Goal: Task Accomplishment & Management: Complete application form

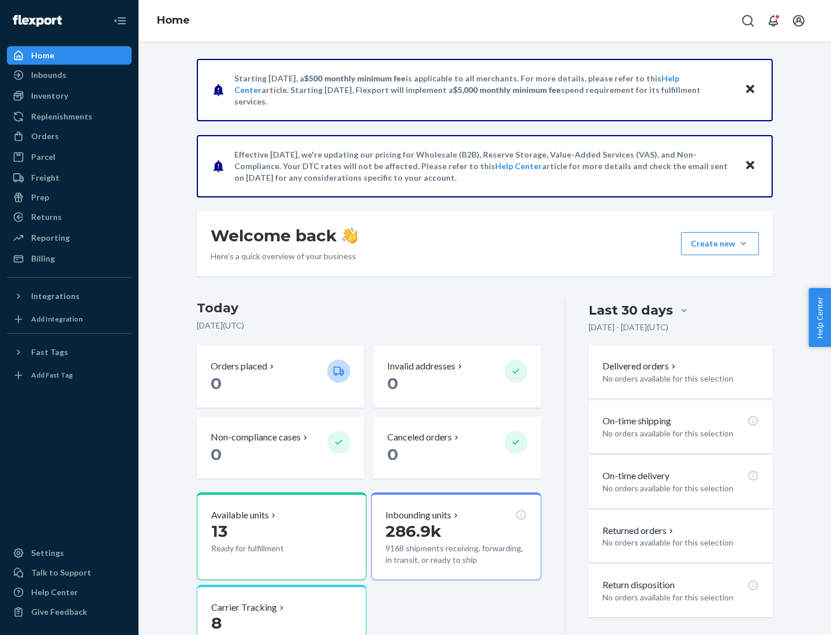
click at [744, 244] on button "Create new Create new inbound Create new order Create new product" at bounding box center [720, 243] width 78 height 23
click at [69, 75] on div "Inbounds" at bounding box center [69, 75] width 122 height 16
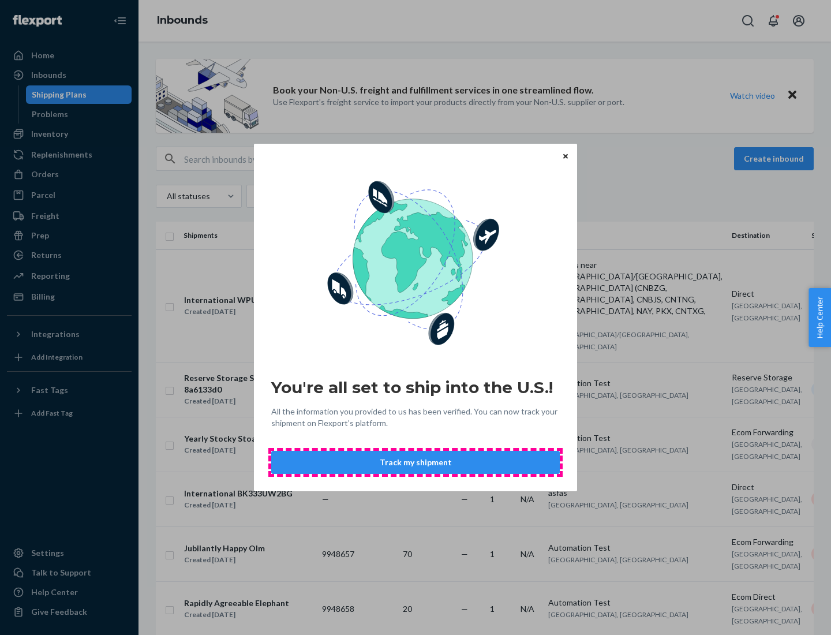
click at [416, 462] on button "Track my shipment" at bounding box center [415, 462] width 289 height 23
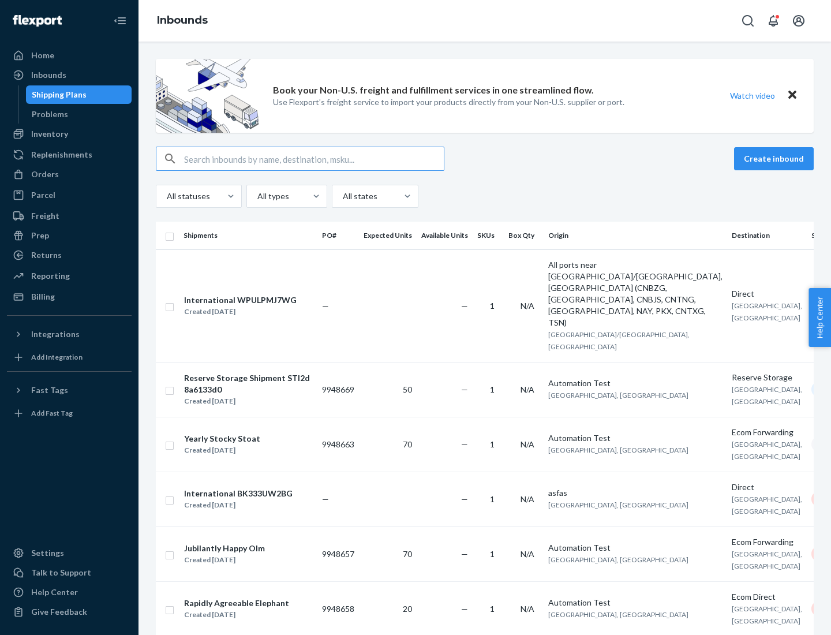
click at [776, 159] on button "Create inbound" at bounding box center [774, 158] width 80 height 23
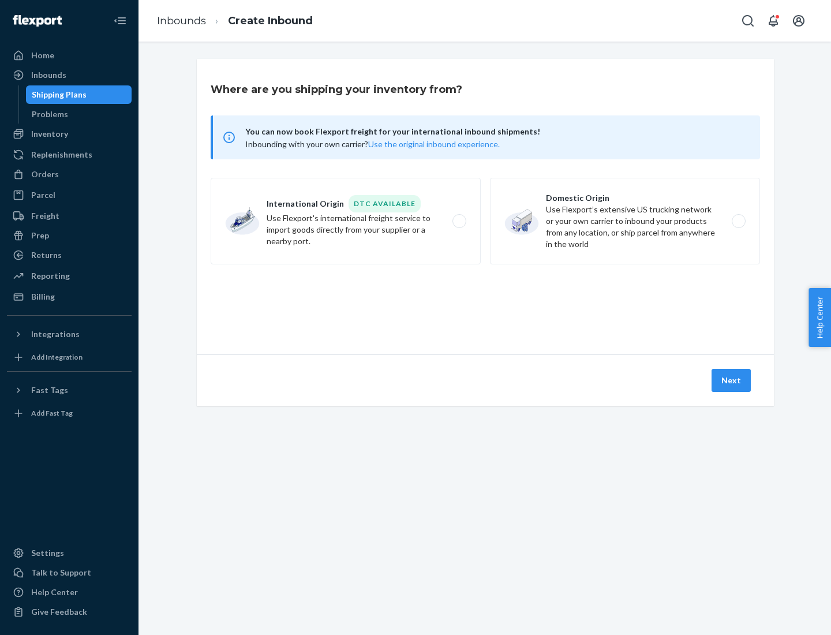
click at [346, 221] on label "International Origin DTC Available Use Flexport's international freight service…" at bounding box center [346, 221] width 270 height 87
click at [459, 221] on input "International Origin DTC Available Use Flexport's international freight service…" at bounding box center [463, 222] width 8 height 8
radio input "true"
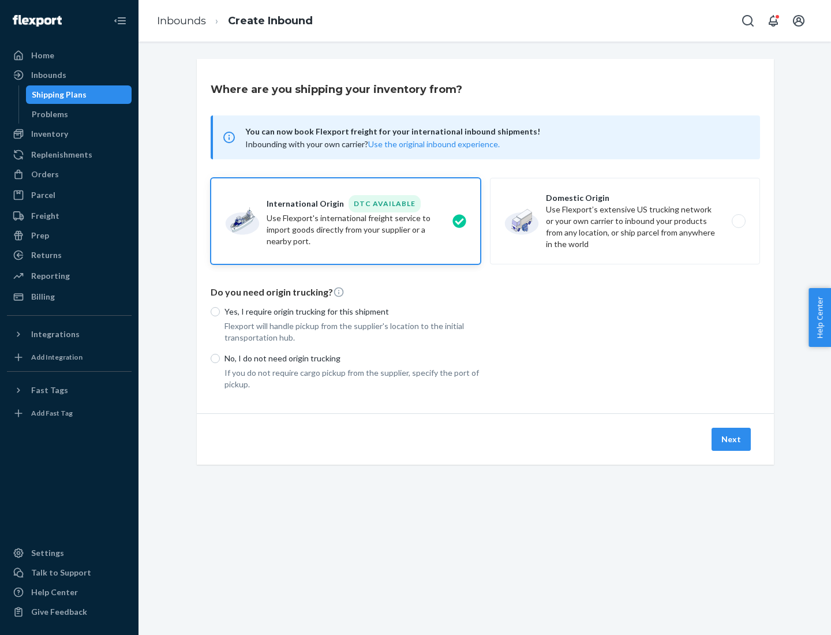
click at [353, 358] on p "No, I do not need origin trucking" at bounding box center [353, 359] width 256 height 12
click at [220, 358] on input "No, I do not need origin trucking" at bounding box center [215, 358] width 9 height 9
radio input "true"
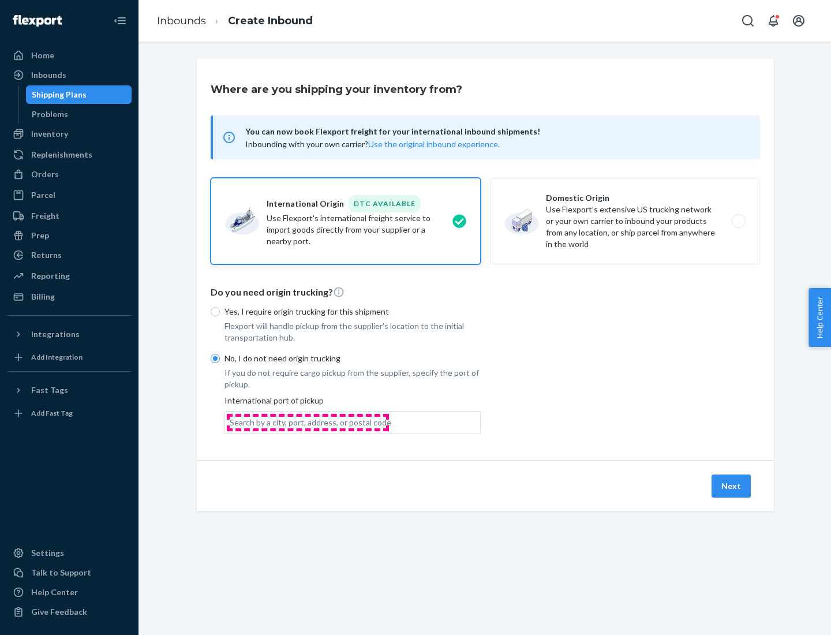
click at [308, 422] on div "Search by a city, port, address, or postal code" at bounding box center [311, 423] width 162 height 12
click at [231, 422] on input "Search by a city, port, address, or postal code" at bounding box center [230, 423] width 1 height 12
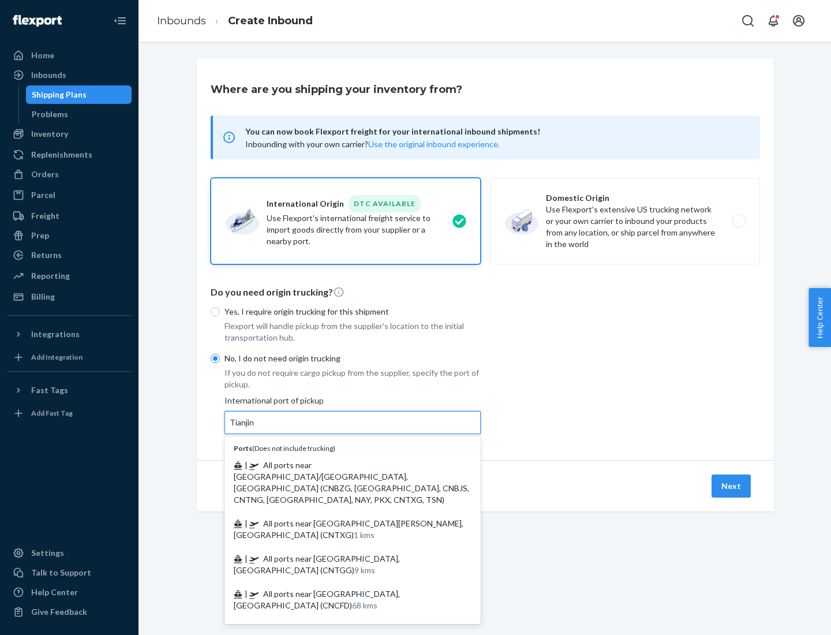
click at [341, 465] on span "| All ports near [GEOGRAPHIC_DATA]/[GEOGRAPHIC_DATA], [GEOGRAPHIC_DATA] (CNBZG,…" at bounding box center [352, 482] width 236 height 44
click at [255, 428] on input "Tianjin" at bounding box center [242, 423] width 25 height 12
type input "All ports near [GEOGRAPHIC_DATA]/[GEOGRAPHIC_DATA], [GEOGRAPHIC_DATA] (CNBZG, […"
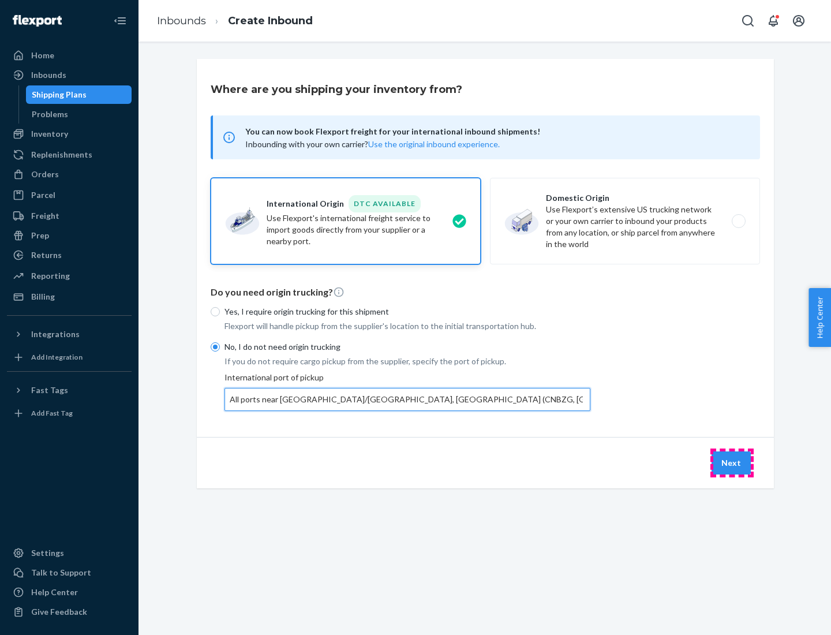
click at [732, 462] on button "Next" at bounding box center [731, 462] width 39 height 23
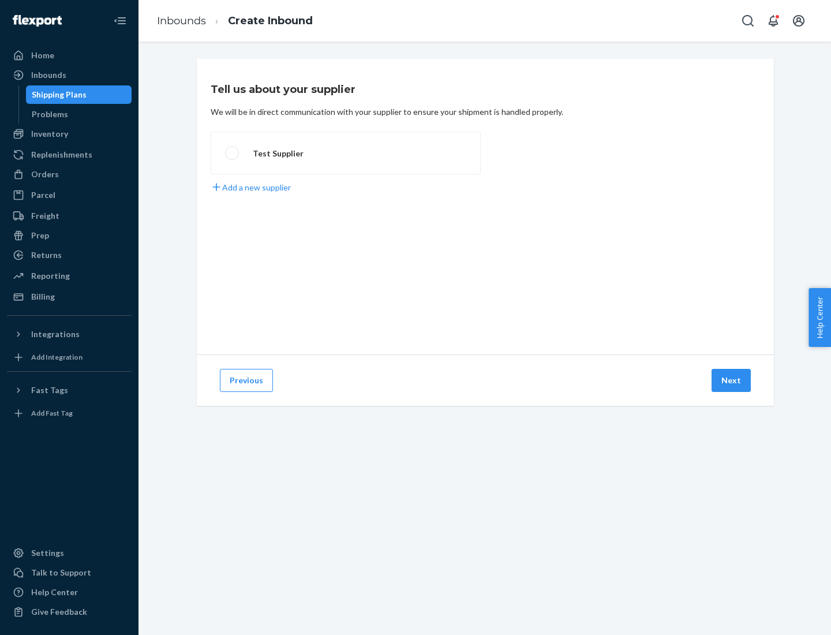
click at [346, 153] on label "Test Supplier" at bounding box center [346, 153] width 270 height 43
click at [233, 153] on input "Test Supplier" at bounding box center [229, 154] width 8 height 8
radio input "true"
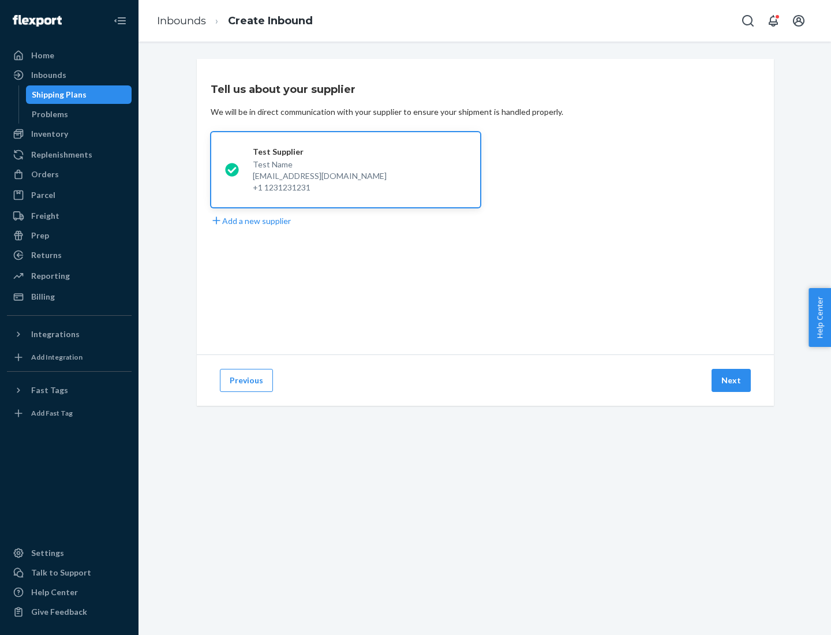
click at [732, 380] on button "Next" at bounding box center [731, 380] width 39 height 23
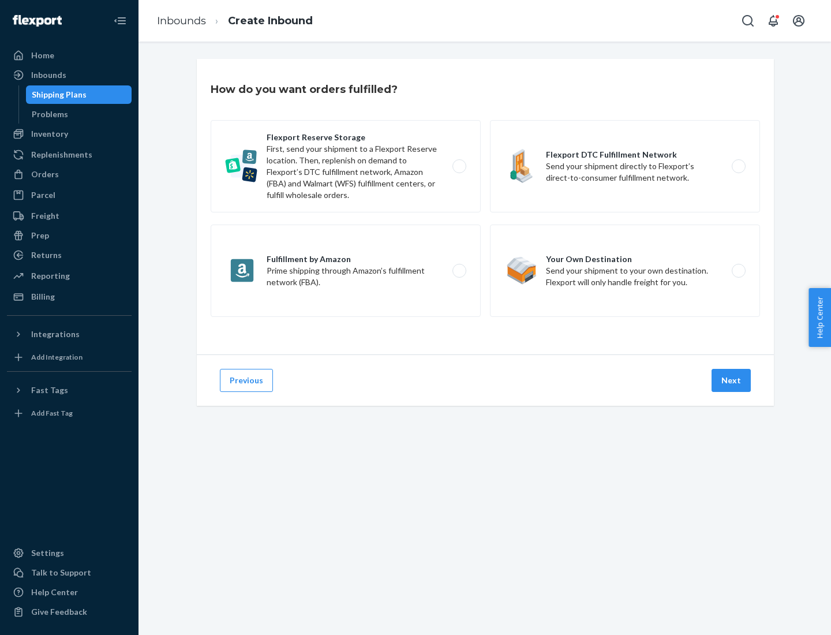
click at [486, 207] on div "Flexport Reserve Storage First, send your shipment to a Flexport Reserve locati…" at bounding box center [486, 220] width 550 height 200
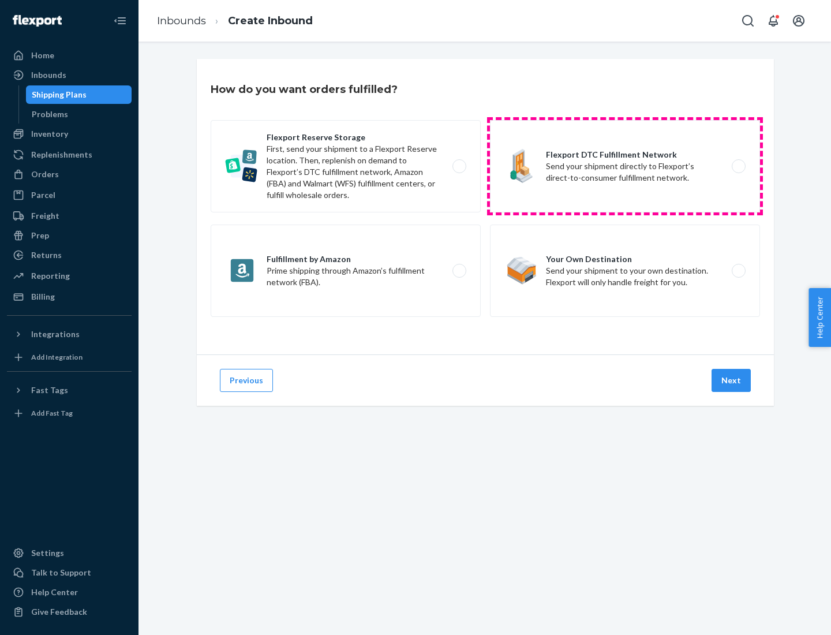
click at [625, 166] on label "Flexport DTC Fulfillment Network Send your shipment directly to Flexport’s dire…" at bounding box center [625, 166] width 270 height 92
click at [738, 166] on input "Flexport DTC Fulfillment Network Send your shipment directly to Flexport’s dire…" at bounding box center [742, 167] width 8 height 8
radio input "true"
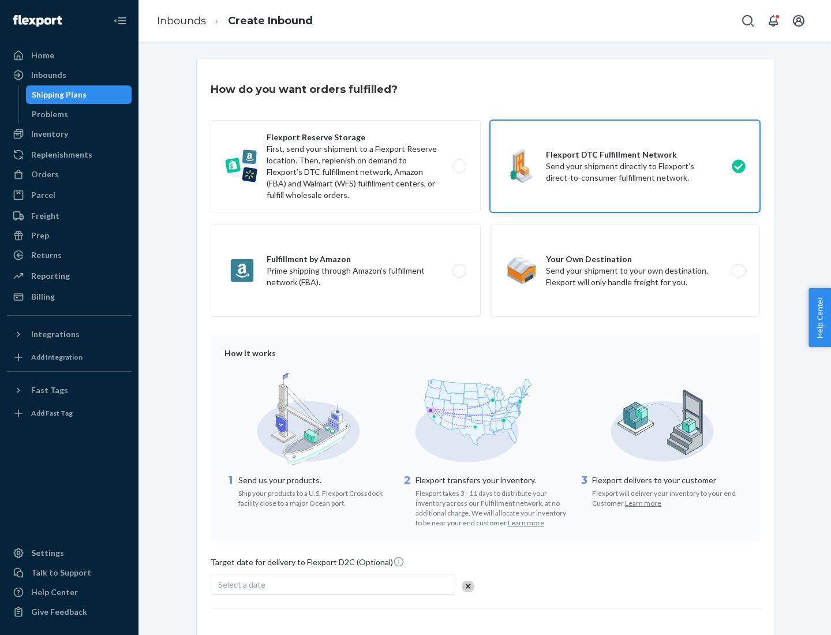
scroll to position [85, 0]
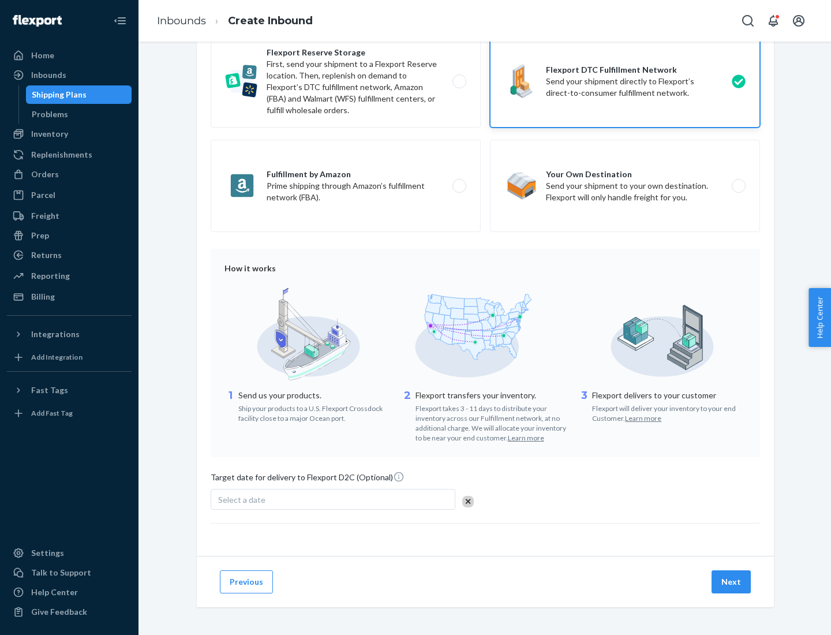
click at [732, 581] on button "Next" at bounding box center [731, 581] width 39 height 23
